Goal: Communication & Community: Connect with others

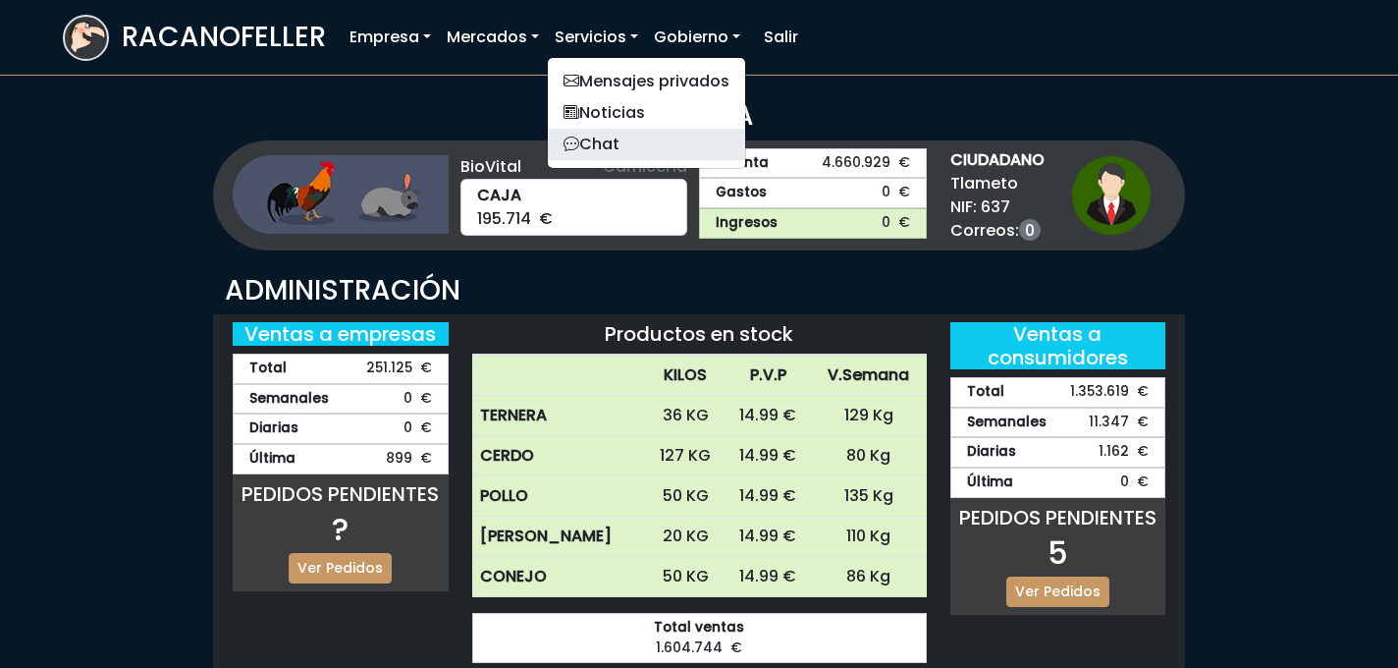
click at [608, 150] on link "Chat" at bounding box center [646, 144] width 197 height 31
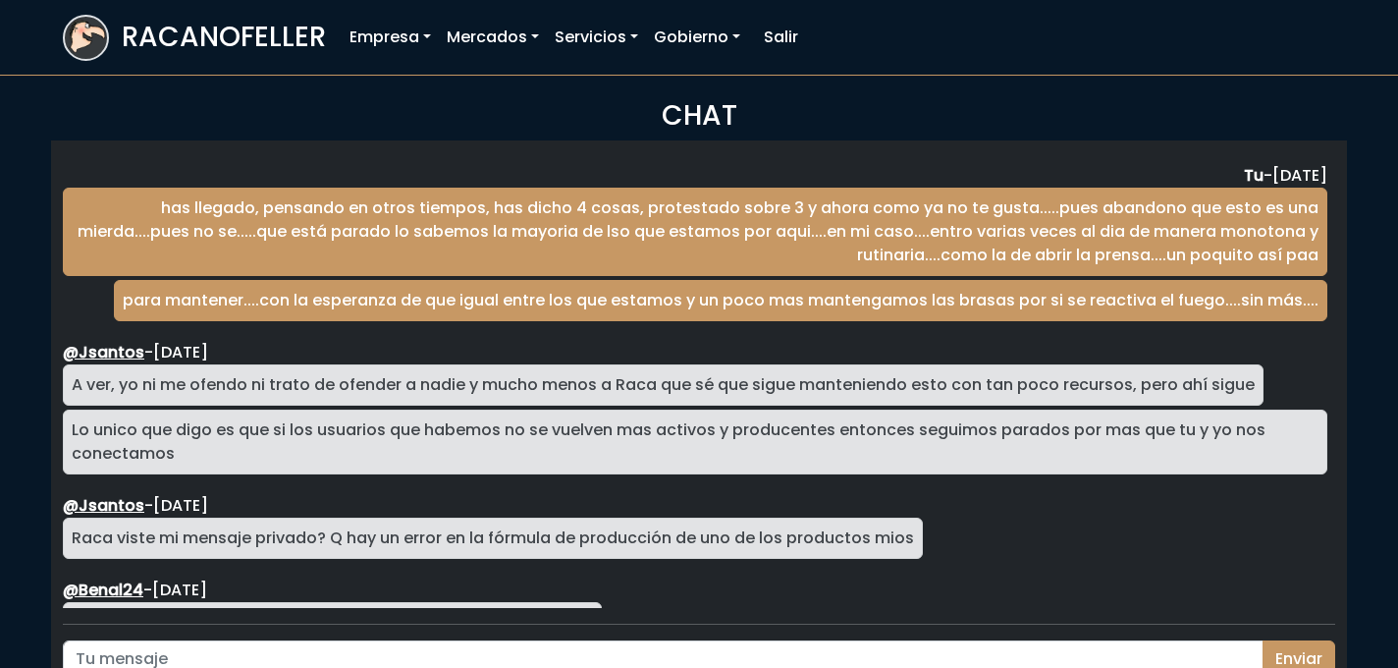
scroll to position [3292, 0]
